Goal: Task Accomplishment & Management: Use online tool/utility

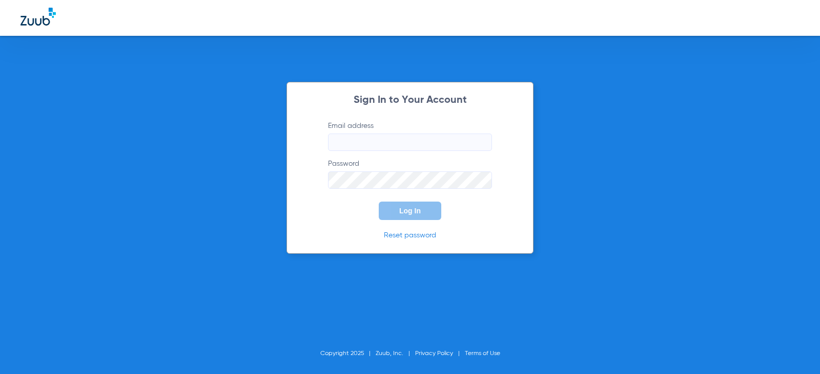
click at [368, 139] on input "Email address" at bounding box center [410, 142] width 164 height 17
type input "[EMAIL_ADDRESS][DOMAIN_NAME]"
click at [405, 209] on span "Log In" at bounding box center [410, 211] width 22 height 8
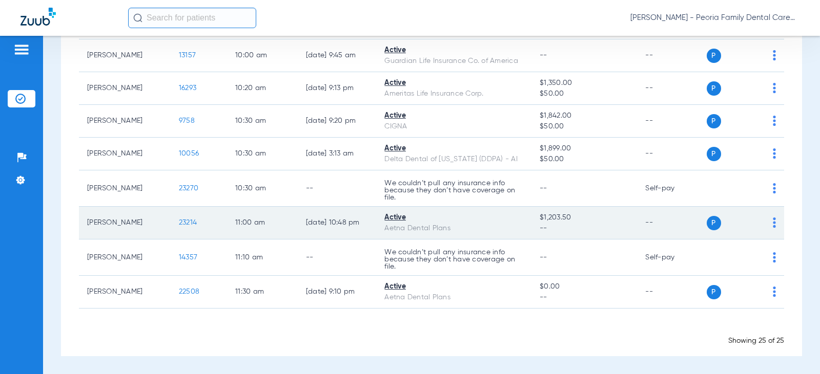
scroll to position [705, 0]
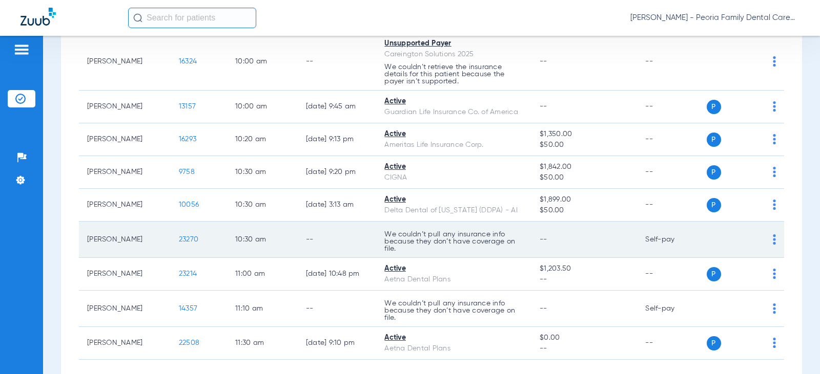
click at [179, 238] on span "23270" at bounding box center [188, 239] width 19 height 7
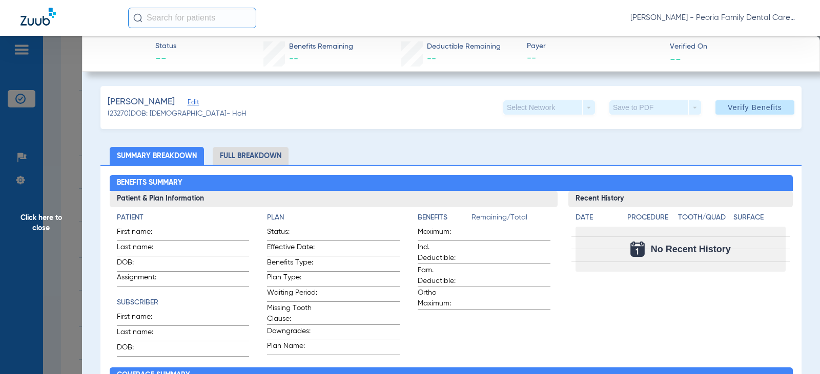
click at [197, 102] on span "Edit" at bounding box center [191, 104] width 9 height 10
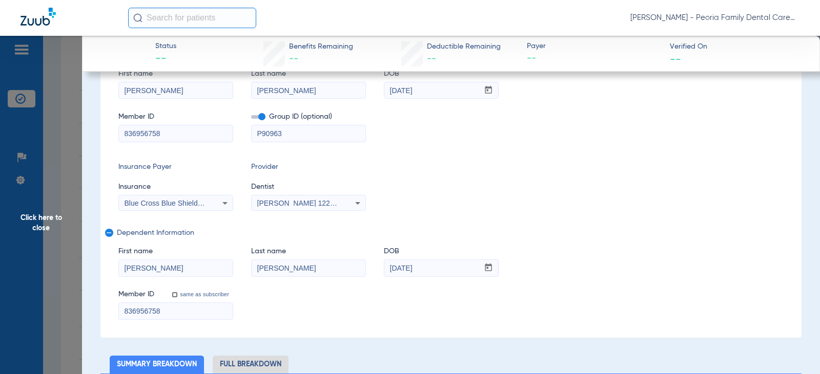
scroll to position [102, 0]
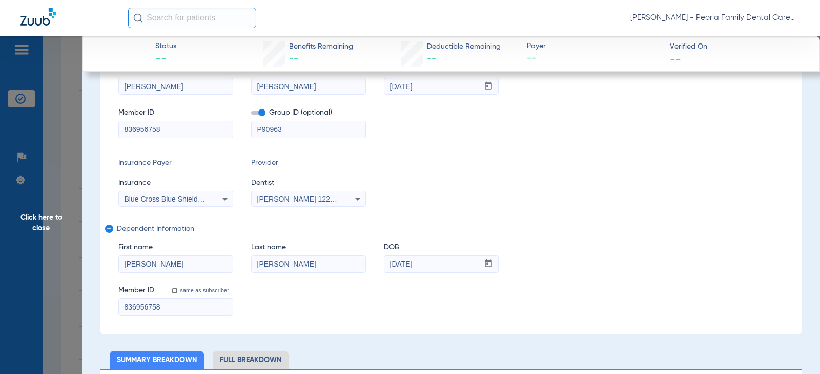
click at [344, 198] on div "[PERSON_NAME] 1225250590" at bounding box center [308, 199] width 114 height 12
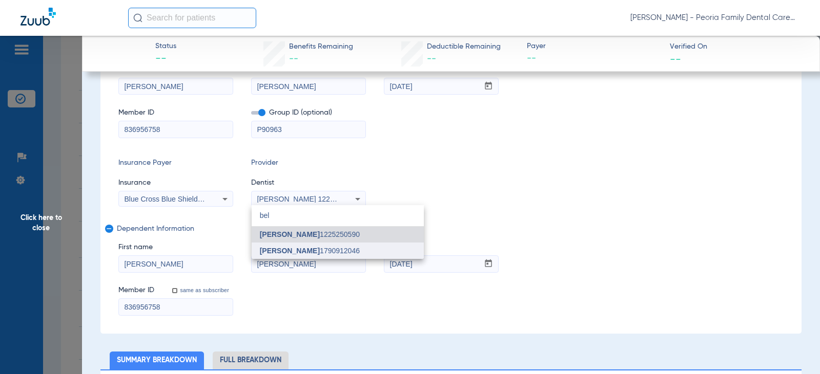
type input "bel"
click at [338, 251] on mat-option "[PERSON_NAME] 1790912046" at bounding box center [337, 251] width 172 height 16
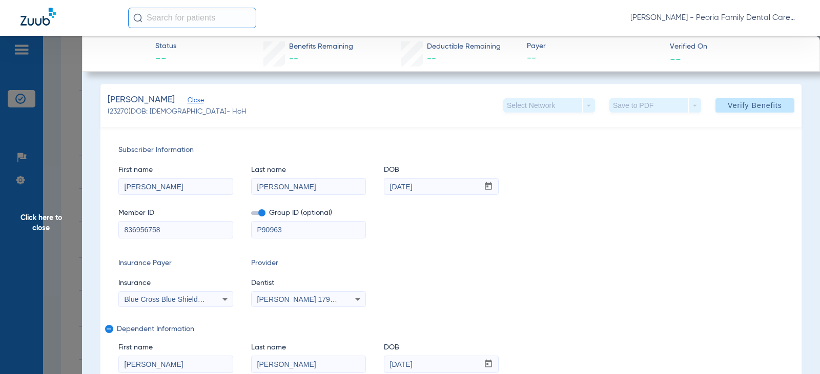
scroll to position [0, 0]
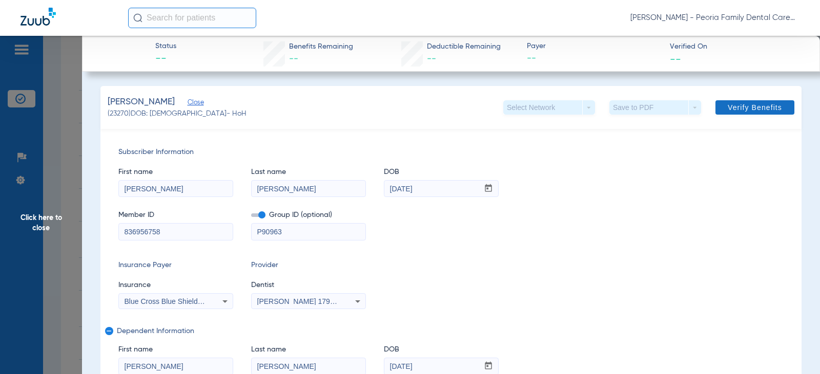
click at [739, 107] on span "Verify Benefits" at bounding box center [754, 107] width 54 height 8
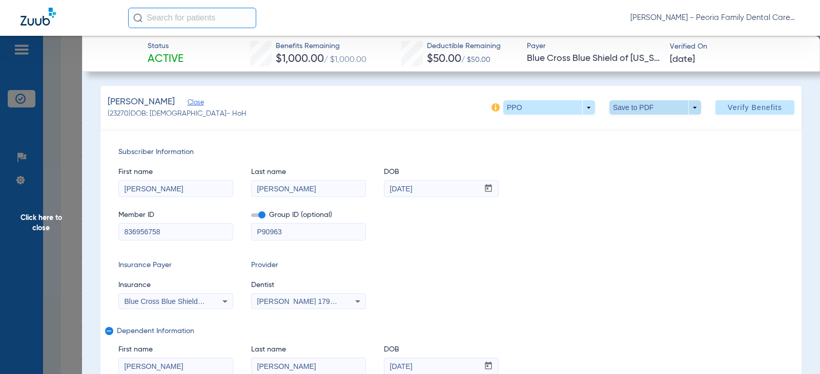
click at [652, 107] on span at bounding box center [655, 107] width 25 height 25
click at [655, 123] on button "insert_drive_file Save to PDF" at bounding box center [640, 128] width 77 height 20
click at [39, 218] on span "Click here to close" at bounding box center [41, 223] width 82 height 374
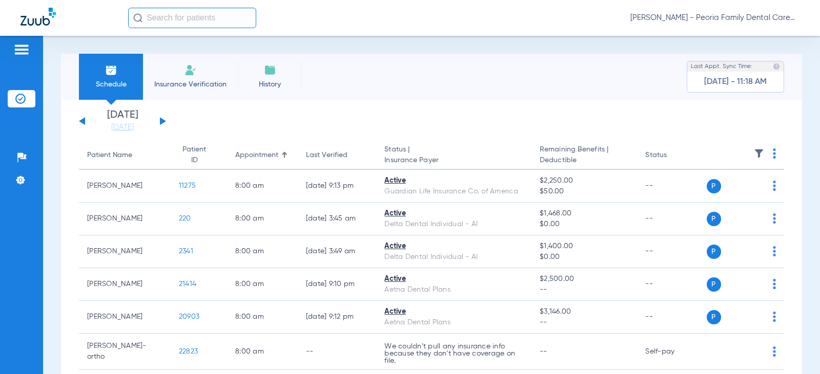
click at [165, 119] on div "[DATE] [DATE] [DATE] [DATE] [DATE] [DATE] [DATE] [DATE] [DATE] [DATE] [DATE] [D…" at bounding box center [122, 121] width 87 height 23
click at [164, 119] on div "[DATE] [DATE] [DATE] [DATE] [DATE] [DATE] [DATE] [DATE] [DATE] [DATE] [DATE] [D…" at bounding box center [122, 121] width 87 height 23
click at [163, 120] on button at bounding box center [163, 121] width 6 height 8
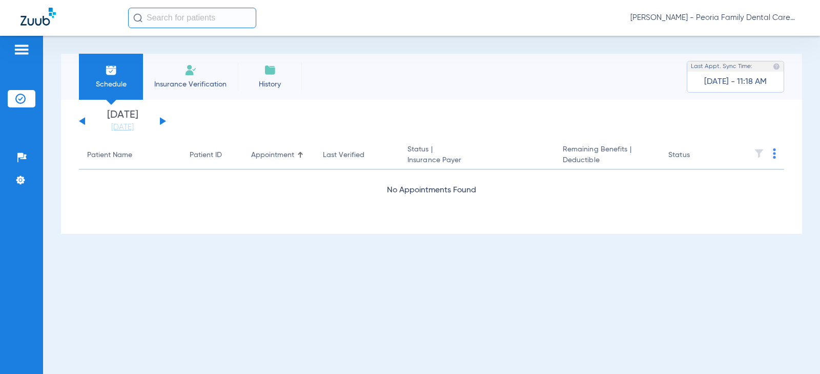
click at [163, 120] on button at bounding box center [163, 121] width 6 height 8
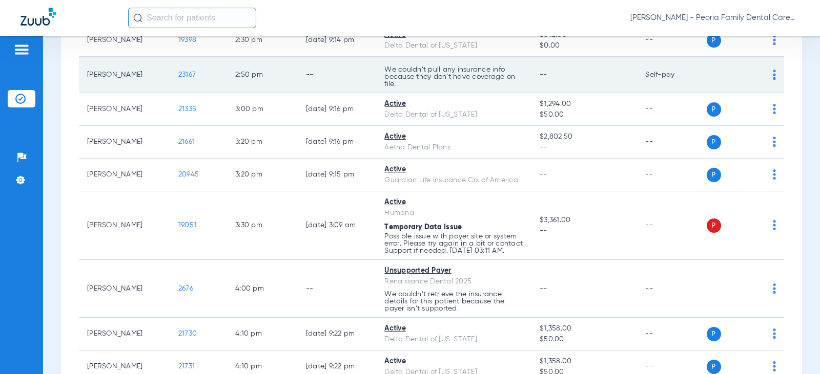
scroll to position [1428, 0]
